Goal: Check status: Check status

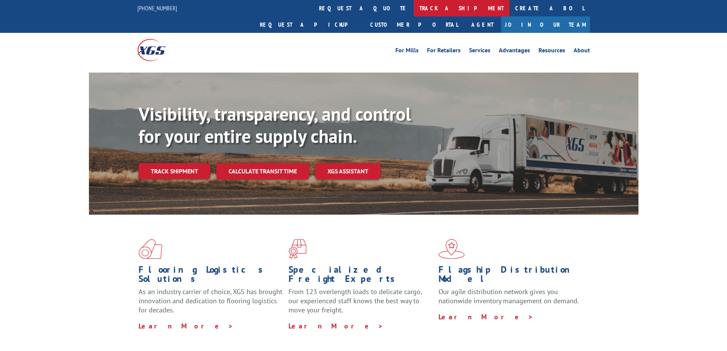
click at [414, 10] on link "track a shipment" at bounding box center [462, 8] width 96 height 16
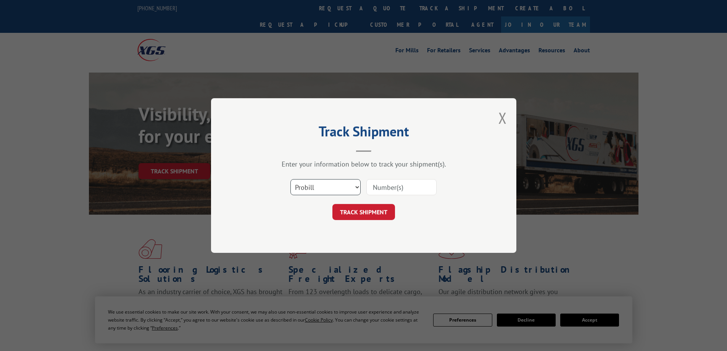
drag, startPoint x: 330, startPoint y: 185, endPoint x: 328, endPoint y: 192, distance: 8.0
click at [330, 185] on select "Select category... Probill BOL PO" at bounding box center [325, 187] width 70 height 16
select select "bol"
click at [290, 179] on select "Select category... Probill BOL PO" at bounding box center [325, 187] width 70 height 16
click at [391, 185] on input at bounding box center [401, 187] width 70 height 16
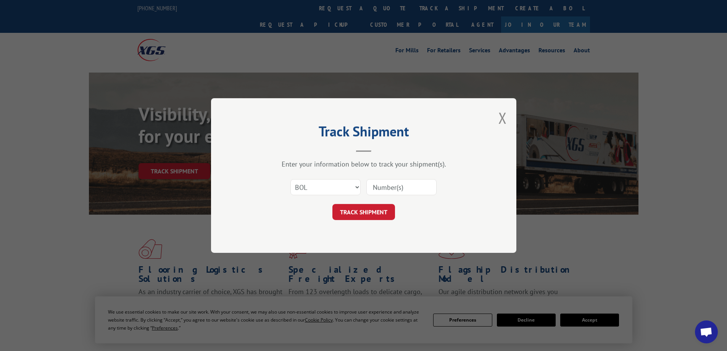
paste input "3049226"
type input "3049226"
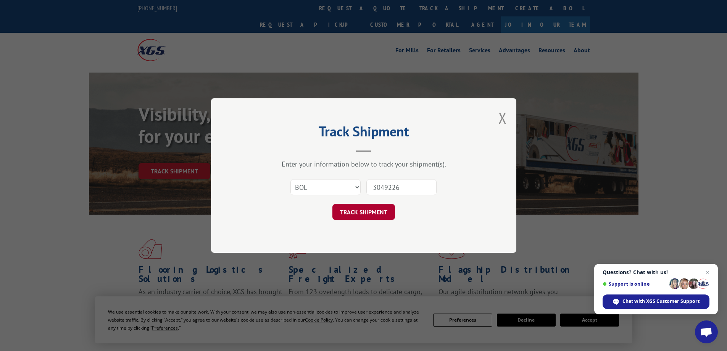
click at [375, 209] on button "TRACK SHIPMENT" at bounding box center [363, 212] width 63 height 16
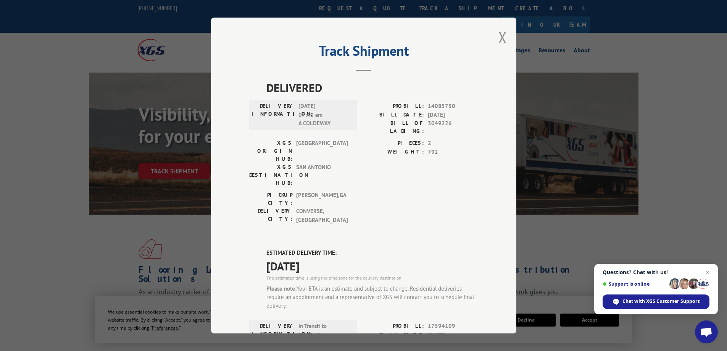
scroll to position [38, 0]
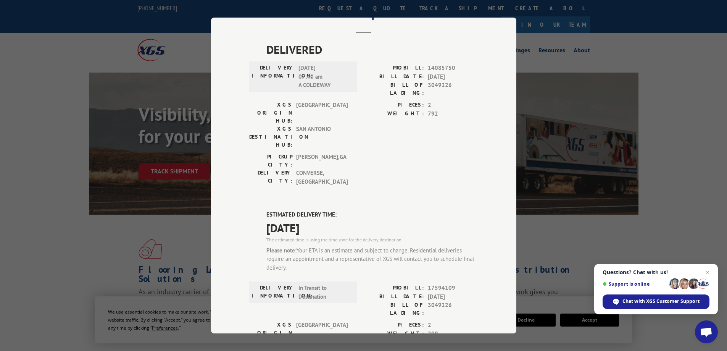
click at [437, 283] on span "17594109" at bounding box center [453, 287] width 50 height 9
copy span "17594109"
